Goal: Task Accomplishment & Management: Use online tool/utility

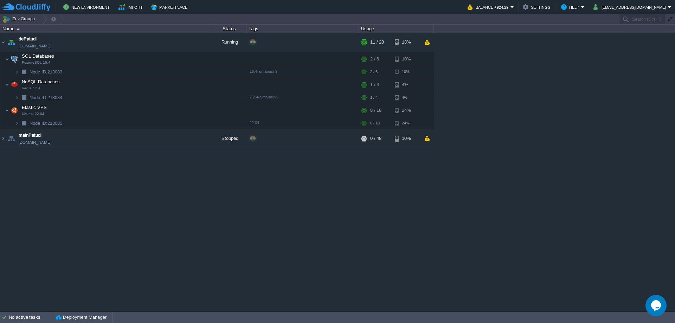
click at [230, 212] on div "dePatudi [DOMAIN_NAME] Running + Add to Env Group RAM 35% CPU 1% 11 / 28 13% SQ…" at bounding box center [337, 172] width 675 height 278
click at [206, 202] on div "dePatudi [DOMAIN_NAME] Running + Add to Env Group RAM 35% CPU 1% 11 / 28 13% SQ…" at bounding box center [337, 172] width 675 height 278
click at [5, 141] on img at bounding box center [3, 138] width 6 height 19
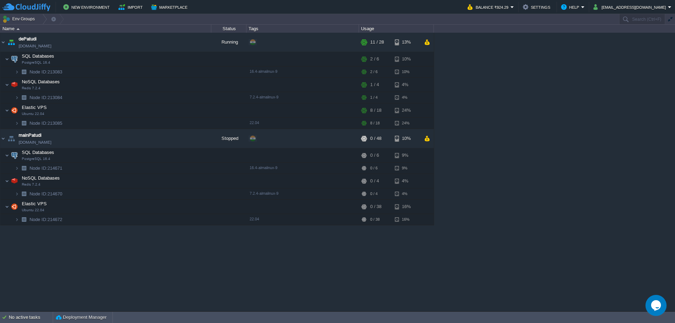
click at [584, 72] on div "dePatudi [DOMAIN_NAME] Running + Add to Env Group RAM 35% CPU 1% 11 / 28 13% SQ…" at bounding box center [337, 172] width 675 height 278
click at [511, 8] on button "Balance ₹924.29" at bounding box center [489, 7] width 43 height 8
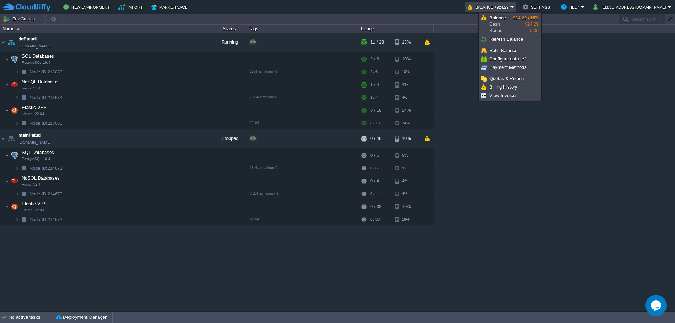
click at [511, 8] on button "Balance ₹924.29" at bounding box center [489, 7] width 43 height 8
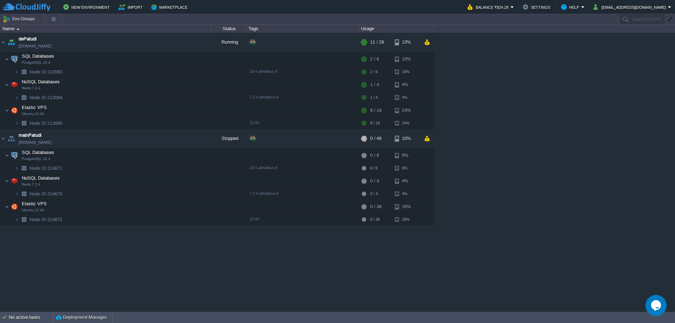
click at [564, 92] on div "dePatudi [DOMAIN_NAME] Running + Add to Env Group RAM 35% CPU 1% 11 / 28 13% SQ…" at bounding box center [337, 172] width 675 height 278
click at [530, 94] on div "dePatudi [DOMAIN_NAME] Running + Add to Env Group RAM 35% CPU 1% 11 / 28 13% SQ…" at bounding box center [337, 172] width 675 height 278
click at [193, 140] on button "button" at bounding box center [194, 138] width 6 height 6
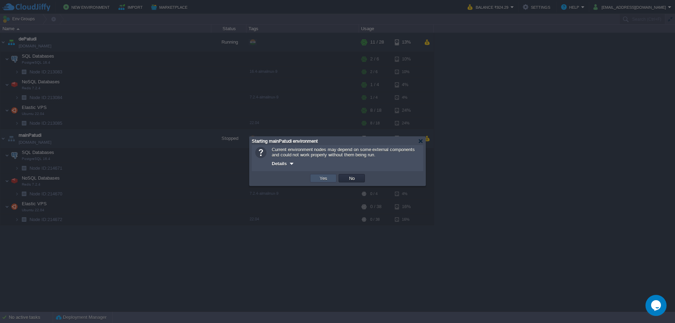
click at [325, 178] on button "Yes" at bounding box center [324, 178] width 12 height 6
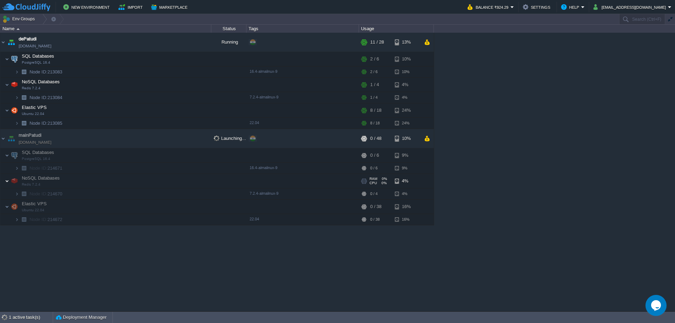
click at [7, 183] on img at bounding box center [7, 181] width 4 height 14
click at [9, 208] on img at bounding box center [14, 207] width 10 height 14
click at [7, 207] on img at bounding box center [7, 207] width 4 height 14
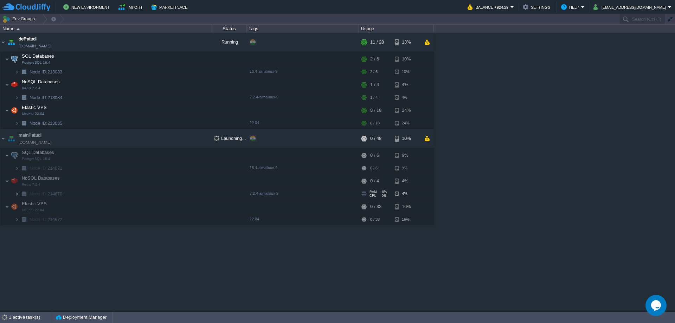
click at [17, 193] on img at bounding box center [17, 193] width 4 height 11
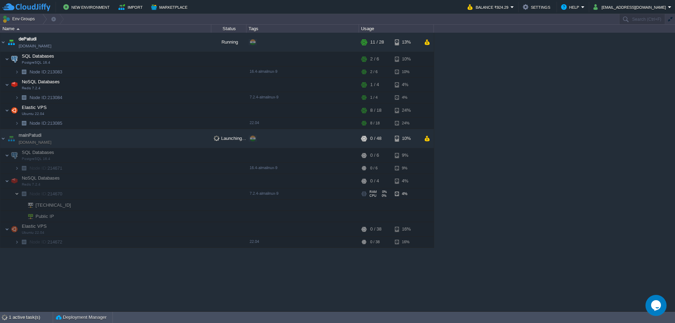
click at [17, 193] on img at bounding box center [17, 193] width 4 height 11
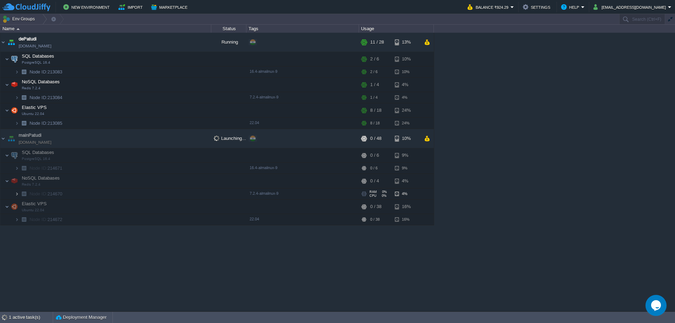
click at [17, 195] on img at bounding box center [17, 193] width 4 height 11
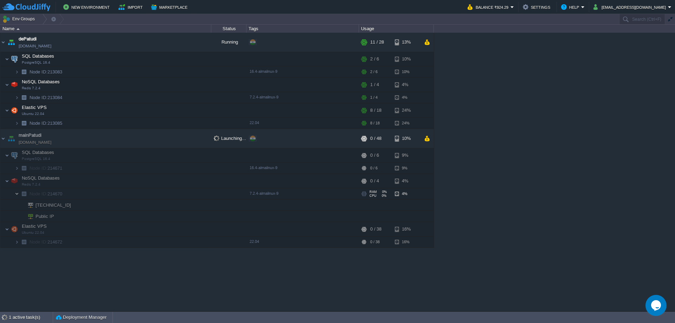
click at [17, 195] on img at bounding box center [17, 193] width 4 height 11
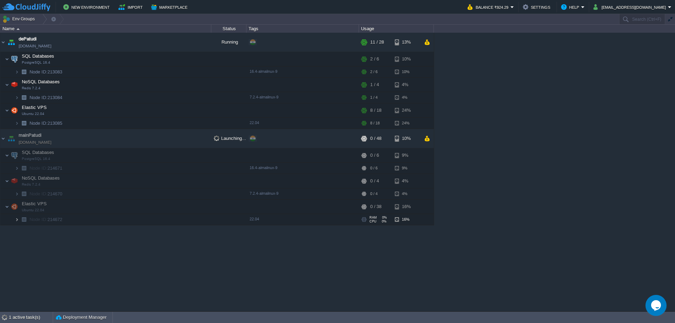
click at [18, 219] on img at bounding box center [17, 219] width 4 height 11
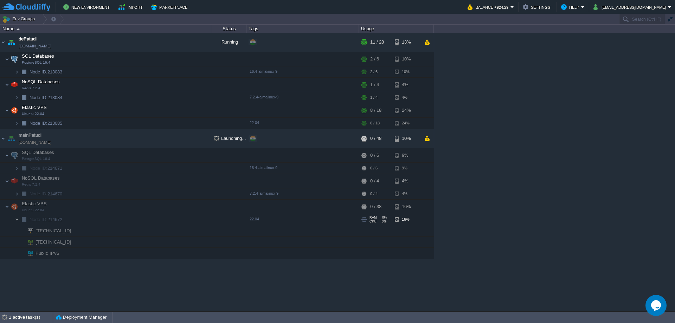
click at [18, 219] on img at bounding box center [17, 219] width 4 height 11
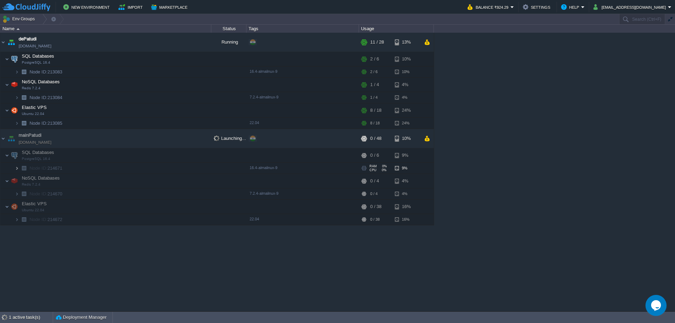
click at [18, 172] on img at bounding box center [17, 168] width 4 height 11
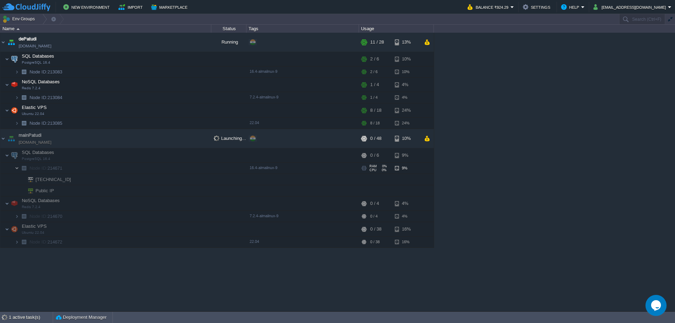
click at [18, 171] on img at bounding box center [17, 168] width 4 height 11
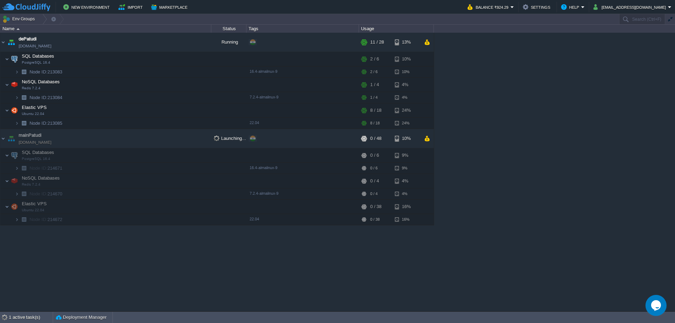
click at [603, 151] on div "dePatudi [DOMAIN_NAME] Running + Add to Env Group RAM 35% CPU 12% 11 / 28 13% S…" at bounding box center [337, 172] width 675 height 278
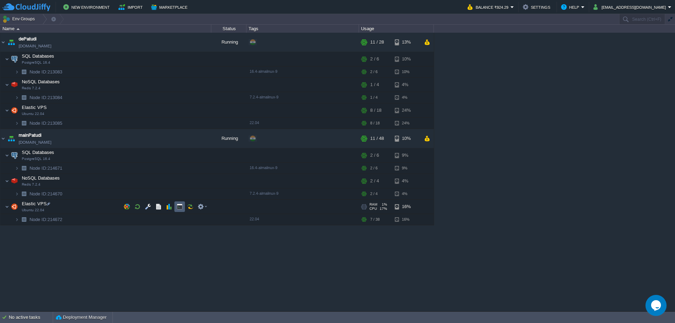
click at [178, 209] on button "button" at bounding box center [180, 207] width 6 height 6
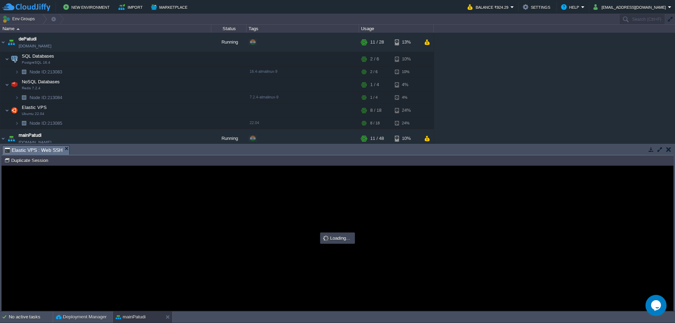
type input "#000000"
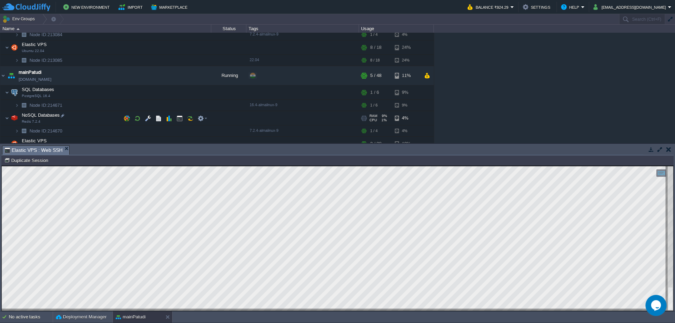
scroll to position [82, 0]
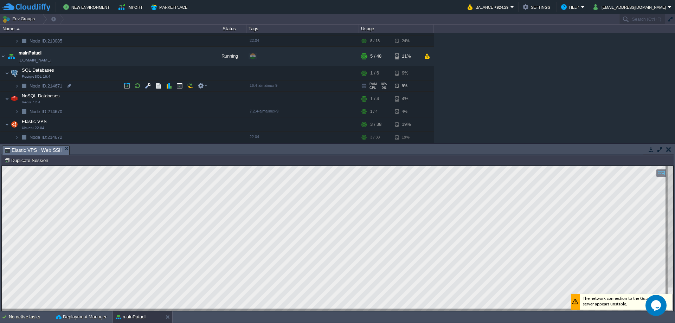
click at [19, 88] on img at bounding box center [24, 86] width 10 height 11
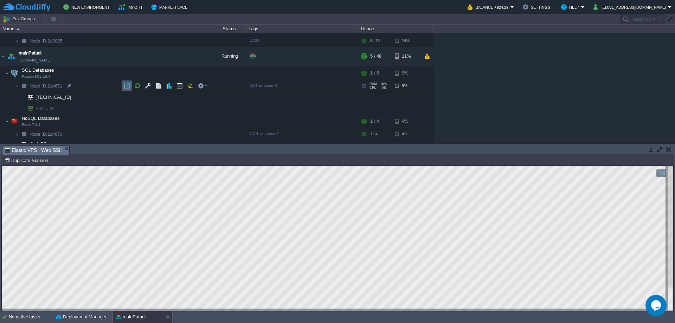
click at [127, 86] on button "button" at bounding box center [127, 86] width 6 height 6
click at [649, 148] on button "button" at bounding box center [651, 149] width 6 height 6
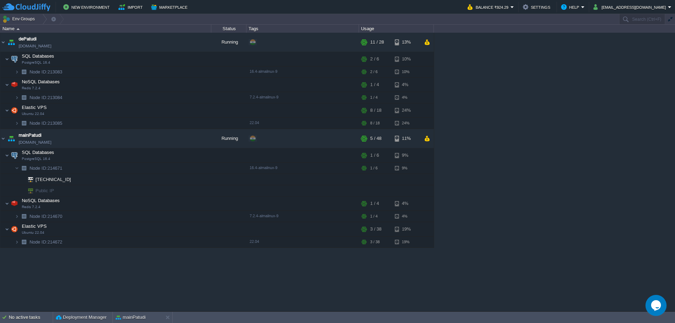
scroll to position [0, 0]
click at [4, 43] on img at bounding box center [3, 42] width 6 height 19
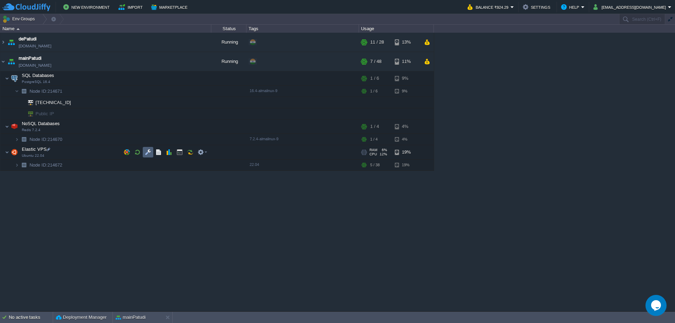
click at [149, 154] on button "button" at bounding box center [148, 152] width 6 height 6
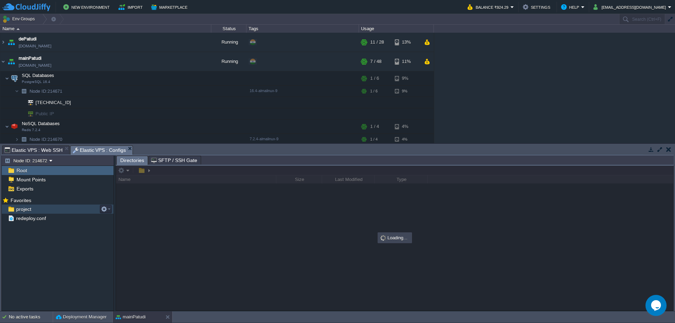
click at [65, 212] on div "project" at bounding box center [58, 209] width 112 height 9
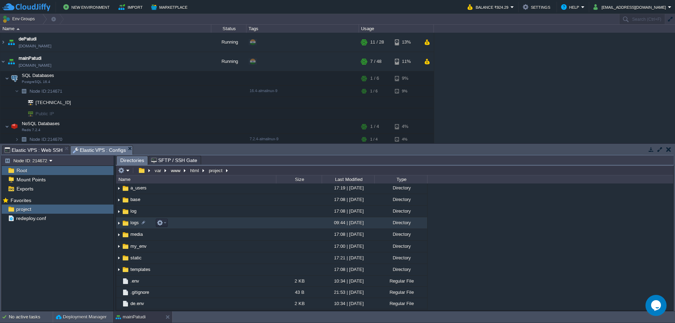
scroll to position [47, 0]
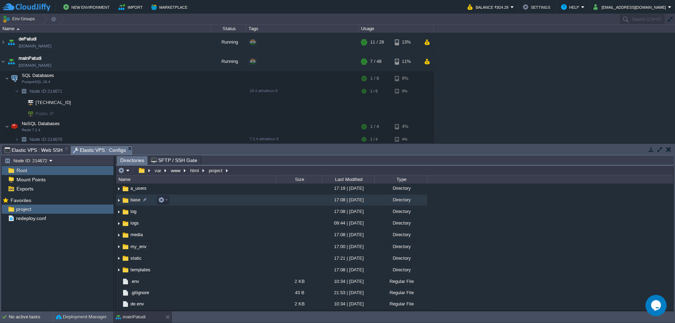
click at [188, 199] on td "base" at bounding box center [196, 200] width 160 height 12
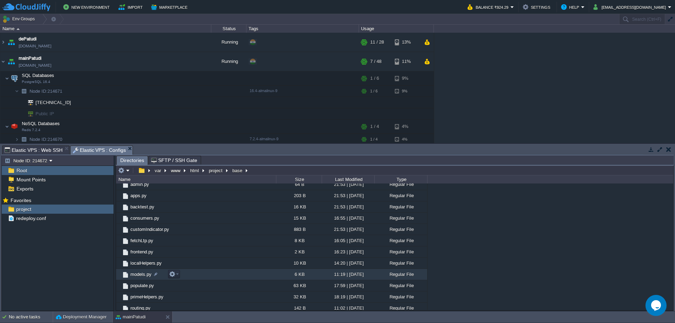
scroll to position [94, 0]
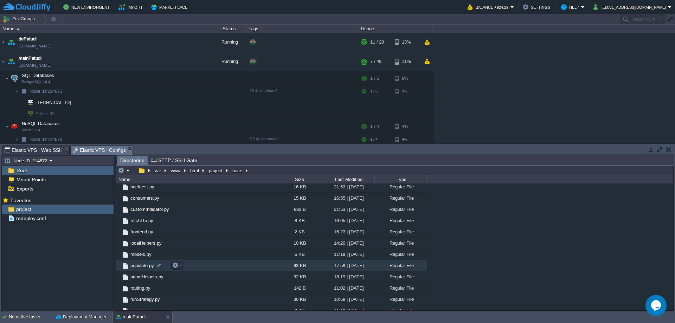
click at [214, 265] on td "populate.py" at bounding box center [196, 265] width 160 height 11
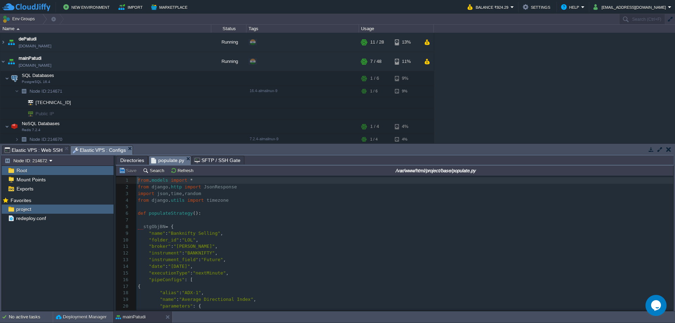
scroll to position [2, 0]
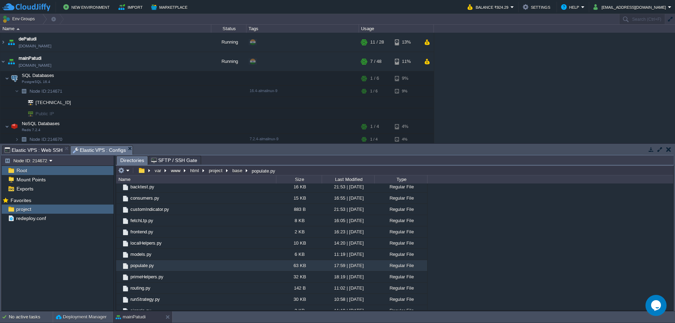
click at [43, 153] on span "Elastic VPS : Web SSH" at bounding box center [34, 150] width 58 height 8
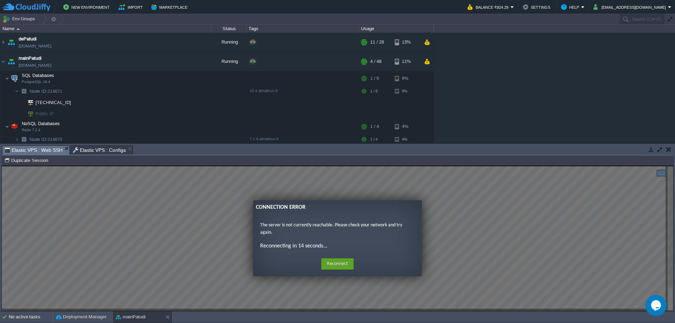
click at [344, 270] on div "Home Reconnect Logout" at bounding box center [338, 264] width 158 height 14
click at [345, 267] on button "Reconnect" at bounding box center [337, 263] width 32 height 11
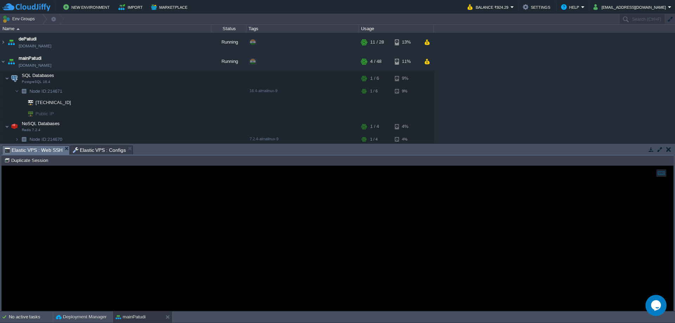
click at [255, 209] on div at bounding box center [338, 238] width 672 height 145
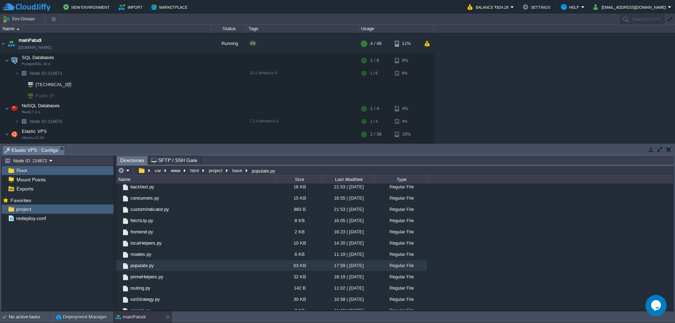
scroll to position [28, 0]
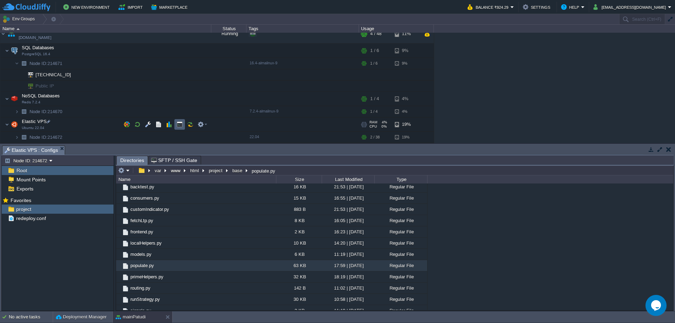
click at [180, 126] on button "button" at bounding box center [180, 124] width 6 height 6
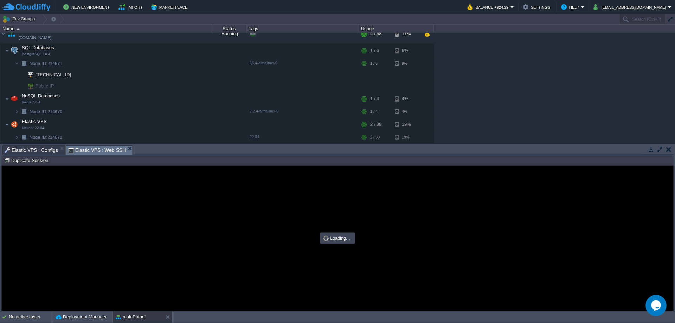
click at [46, 150] on span "Elastic VPS : Configs" at bounding box center [31, 150] width 53 height 8
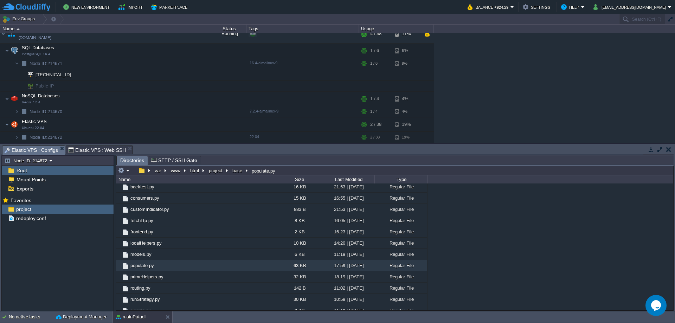
click at [79, 147] on span "Elastic VPS : Web SSH" at bounding box center [97, 150] width 58 height 8
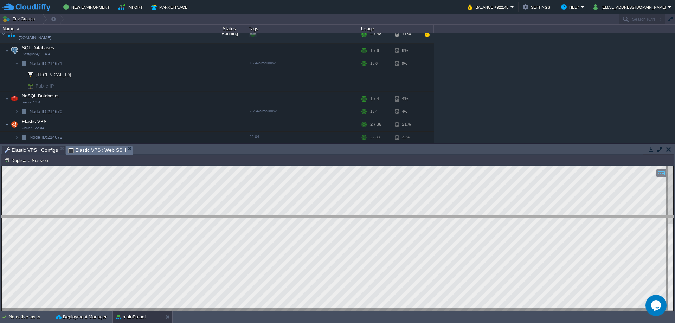
drag, startPoint x: 501, startPoint y: 155, endPoint x: 502, endPoint y: 225, distance: 70.3
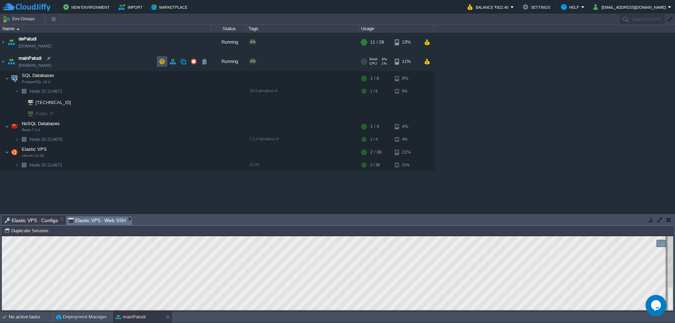
click at [165, 64] on button "button" at bounding box center [162, 61] width 6 height 6
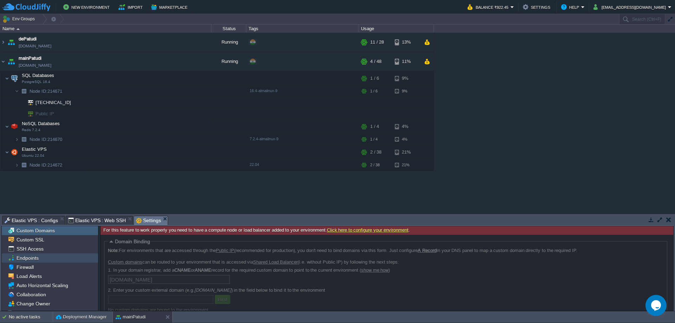
click at [38, 259] on span "Endpoints" at bounding box center [27, 258] width 25 height 6
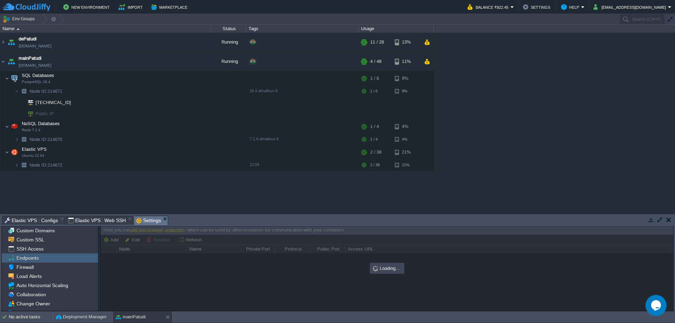
click at [37, 264] on div "Firewall" at bounding box center [50, 267] width 96 height 9
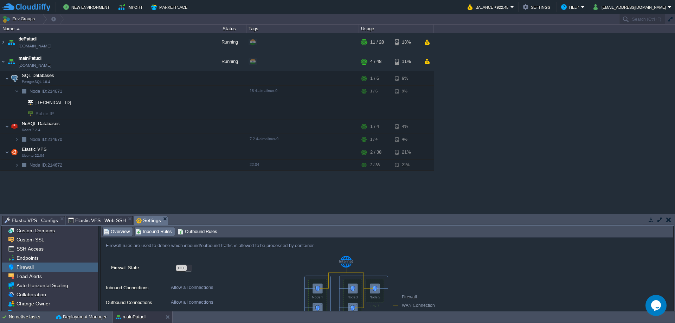
click at [157, 232] on span "Inbound Rules" at bounding box center [154, 232] width 36 height 8
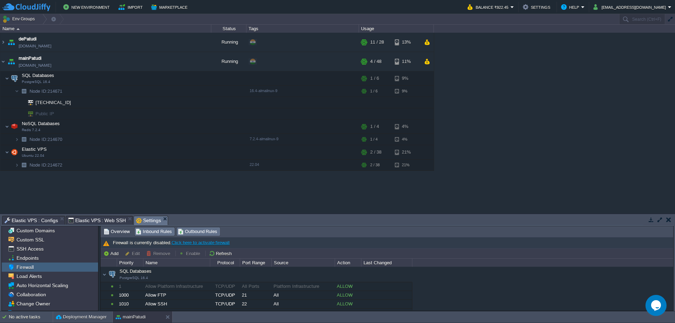
click at [194, 233] on span "Outbound Rules" at bounding box center [198, 232] width 40 height 8
click at [140, 232] on span "Inbound Rules" at bounding box center [154, 232] width 36 height 8
click at [111, 232] on span "Overview" at bounding box center [117, 232] width 26 height 8
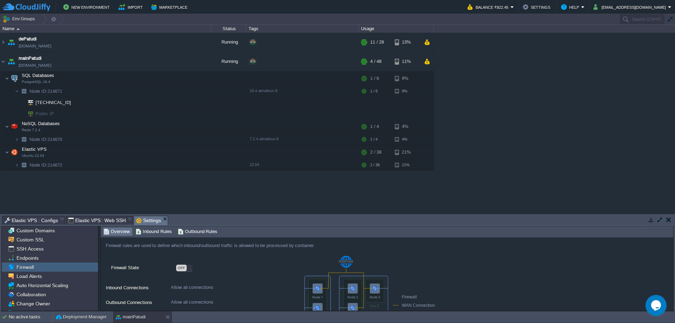
scroll to position [50, 0]
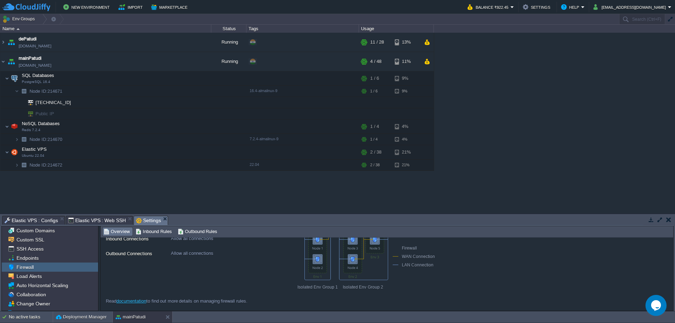
click at [650, 220] on button "button" at bounding box center [651, 220] width 6 height 6
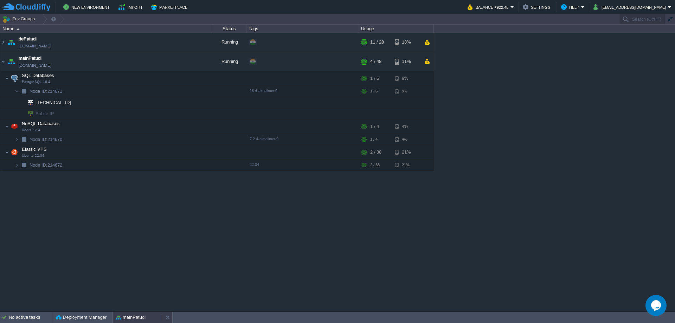
click at [132, 319] on button "mainPatudi" at bounding box center [131, 317] width 30 height 7
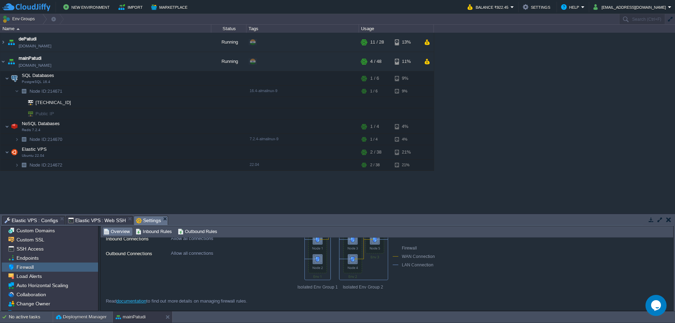
click at [28, 219] on span "Elastic VPS : Configs" at bounding box center [31, 220] width 53 height 8
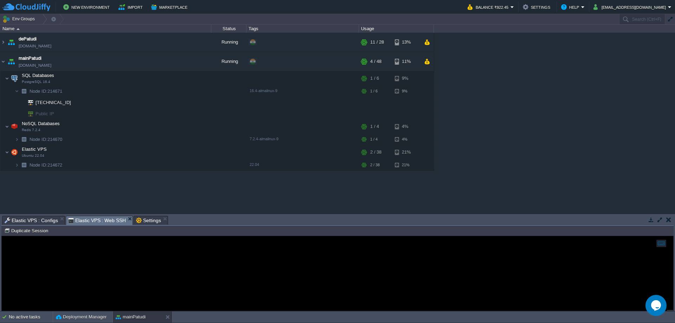
drag, startPoint x: 92, startPoint y: 222, endPoint x: 103, endPoint y: 229, distance: 12.7
click at [92, 222] on span "Elastic VPS : Web SSH" at bounding box center [97, 220] width 58 height 9
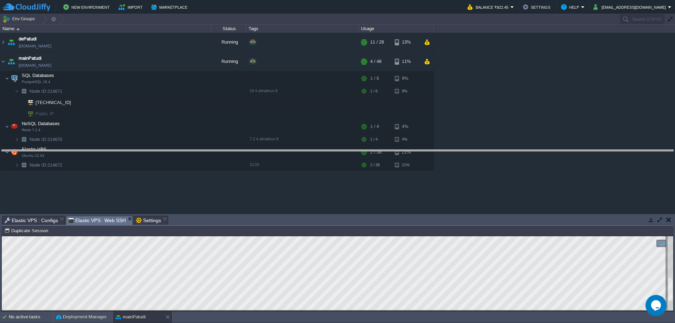
drag, startPoint x: 264, startPoint y: 223, endPoint x: 265, endPoint y: 179, distance: 44.3
